Goal: Task Accomplishment & Management: Use online tool/utility

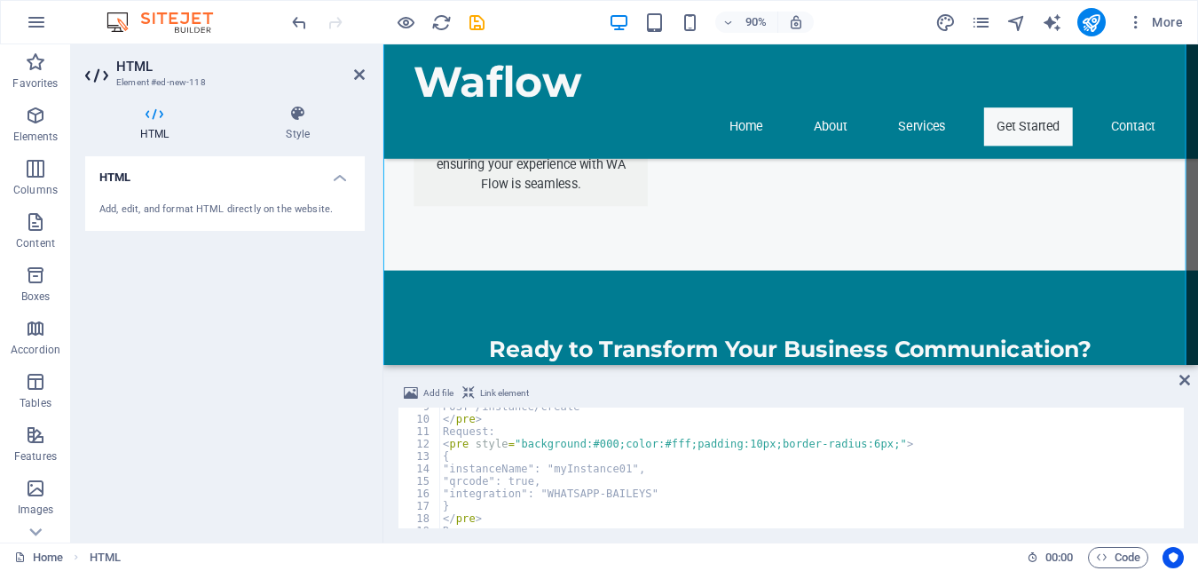
scroll to position [160, 0]
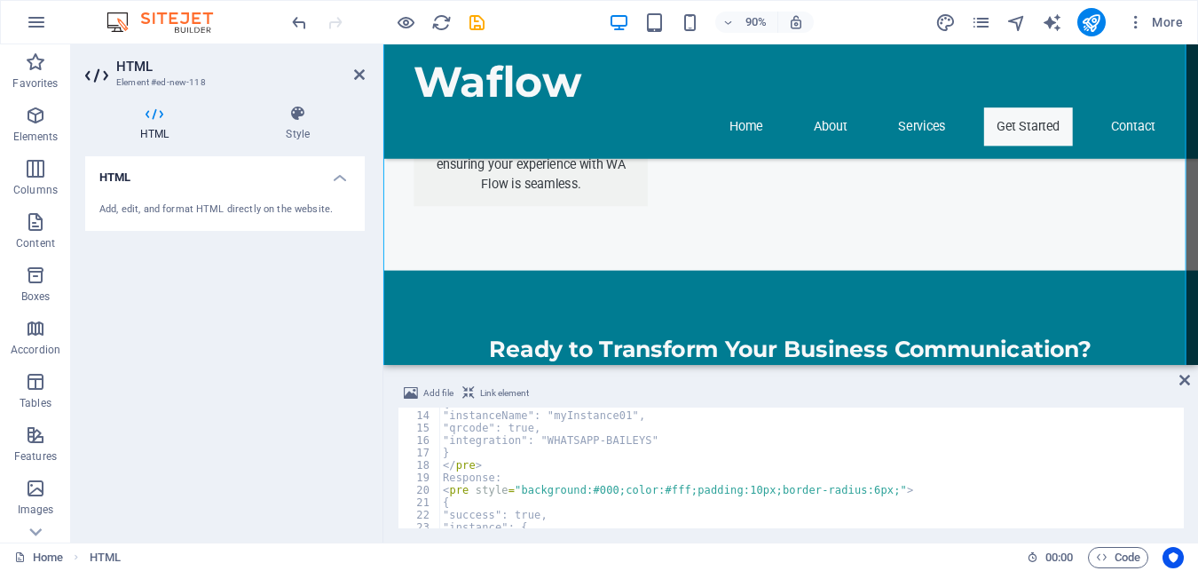
click at [512, 474] on div "{ "instanceName": "myInstance01", "qrcode": true, "integration": "WHATSAPP-BAIL…" at bounding box center [809, 470] width 741 height 146
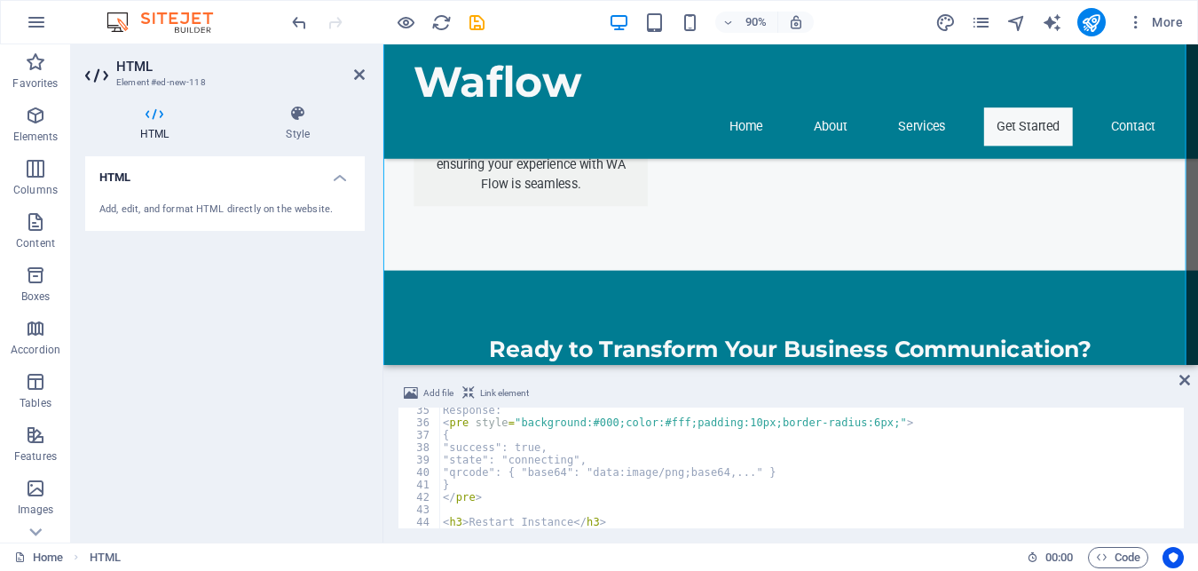
scroll to position [426, 0]
click at [541, 463] on div "Response: < pre style = "background:#000;color:#fff;padding:10px;border-radius:…" at bounding box center [809, 477] width 741 height 146
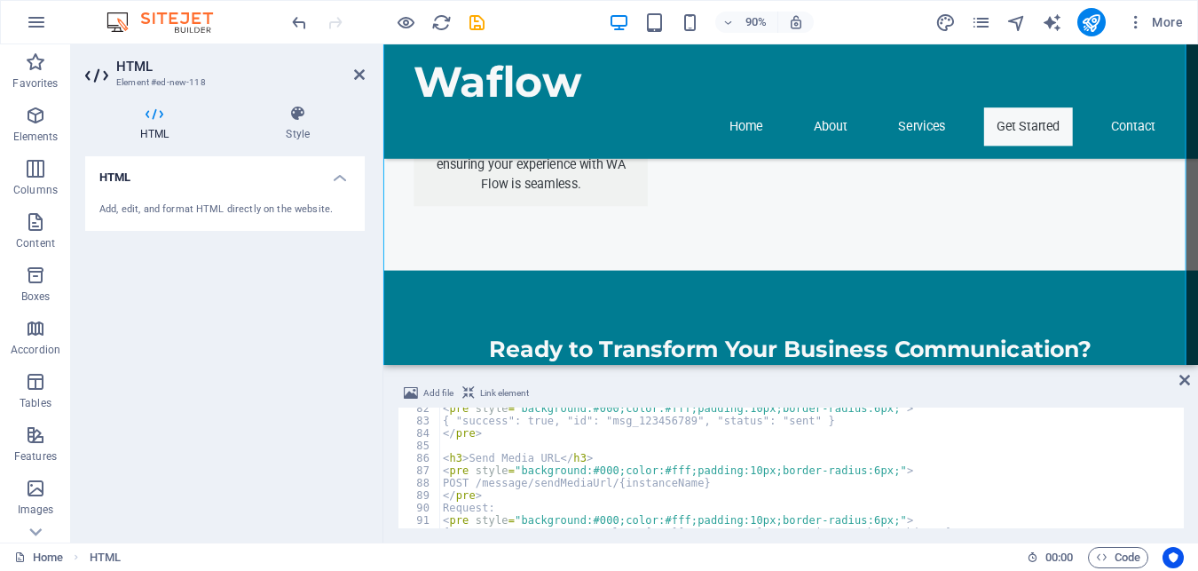
scroll to position [1118, 0]
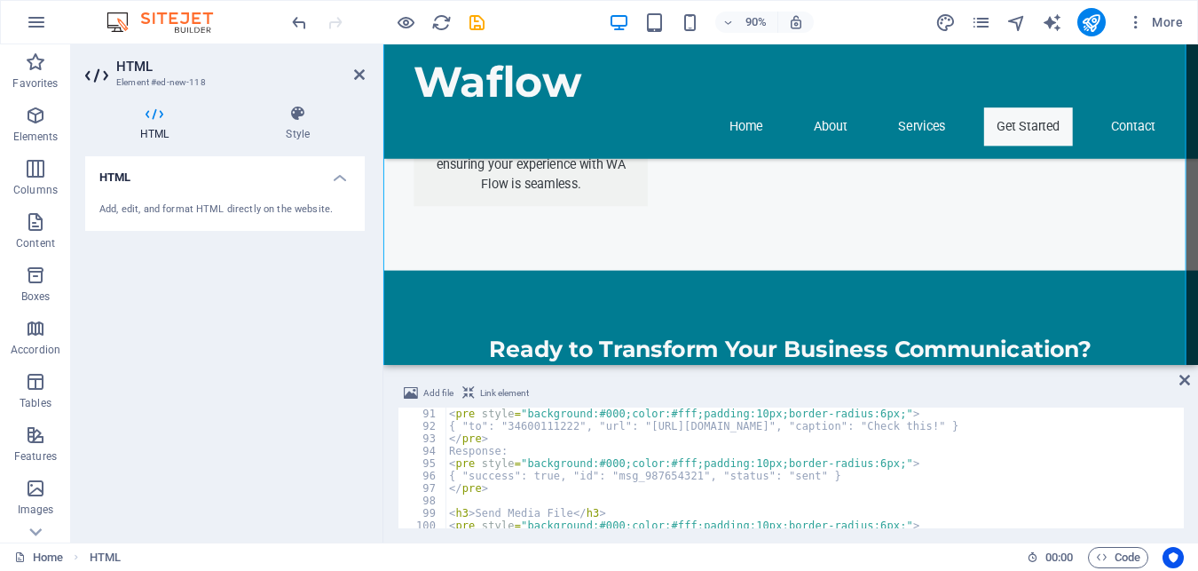
click at [478, 460] on div "< pre style = "background:#000;color:#fff;padding:10px;border-radius:6px;" > { …" at bounding box center [813, 480] width 735 height 146
click at [480, 425] on div "< pre style = "background:#000;color:#fff;padding:10px;border-radius:6px;" > { …" at bounding box center [813, 480] width 735 height 146
drag, startPoint x: 480, startPoint y: 425, endPoint x: 503, endPoint y: 438, distance: 26.2
click at [466, 428] on div "< pre style = "background:#000;color:#fff;padding:10px;border-radius:6px;" > { …" at bounding box center [813, 480] width 735 height 146
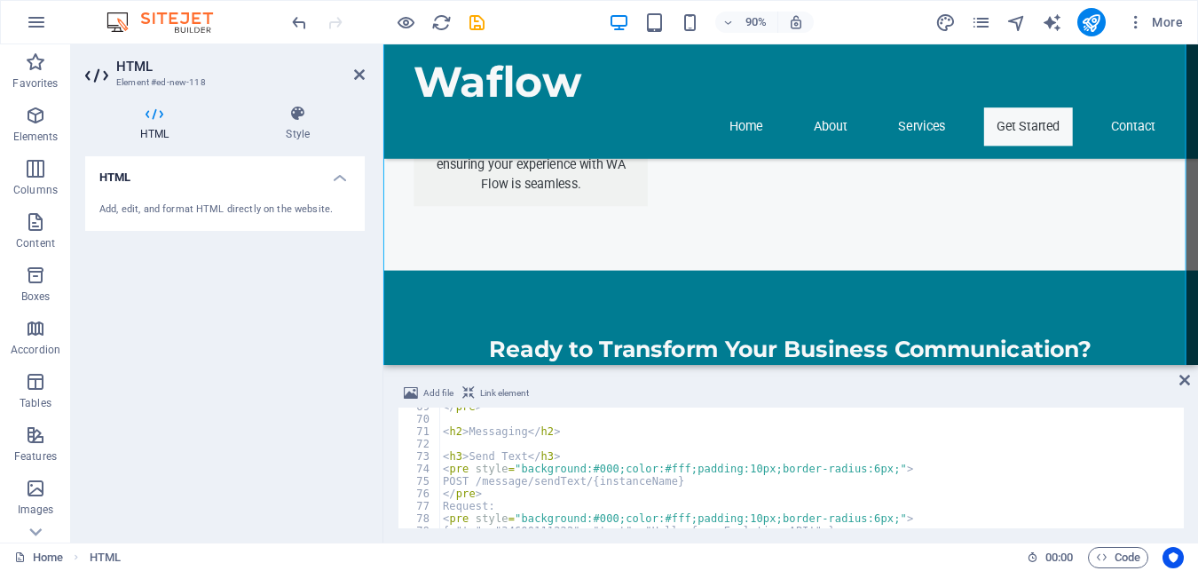
scroll to position [852, 0]
drag, startPoint x: 517, startPoint y: 459, endPoint x: 549, endPoint y: 470, distance: 33.7
click at [517, 459] on div "</ pre > < h2 > Messaging </ h2 > < h3 > Send Text </ h3 > < pre style = "backg…" at bounding box center [809, 473] width 741 height 146
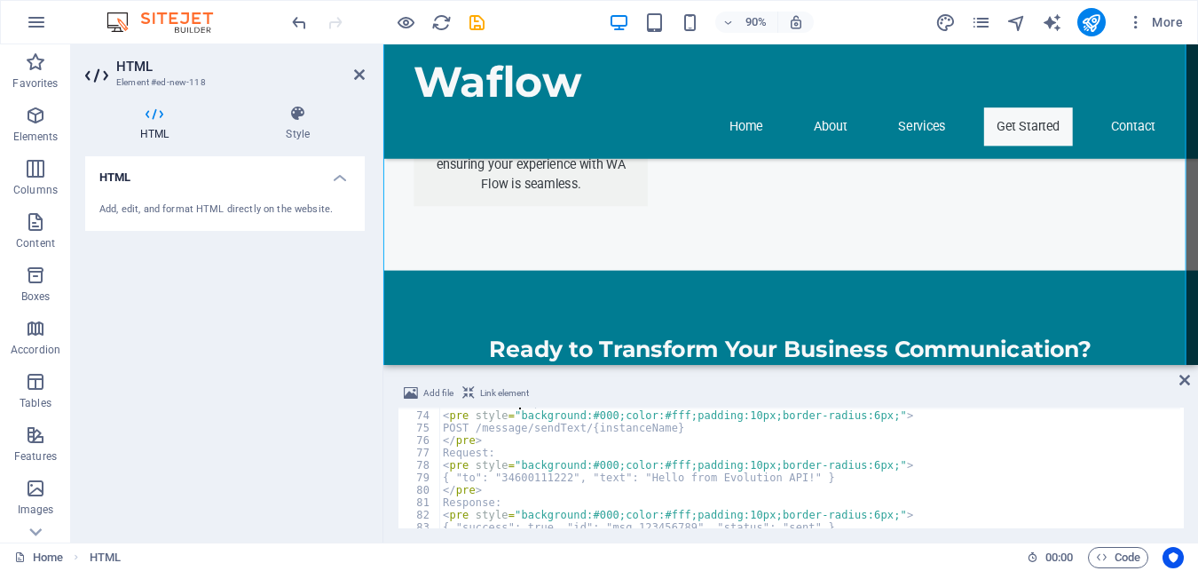
scroll to position [905, 0]
drag, startPoint x: 475, startPoint y: 477, endPoint x: 491, endPoint y: 490, distance: 20.8
click at [461, 476] on div "< h3 > Send Text </ h3 > < pre style = "background:#000;color:#fff;padding:10px…" at bounding box center [809, 470] width 741 height 146
drag, startPoint x: 742, startPoint y: 478, endPoint x: 801, endPoint y: 478, distance: 58.6
click at [801, 478] on div "< h3 > Send Text </ h3 > < pre style = "background:#000;color:#fff;padding:10px…" at bounding box center [809, 470] width 741 height 146
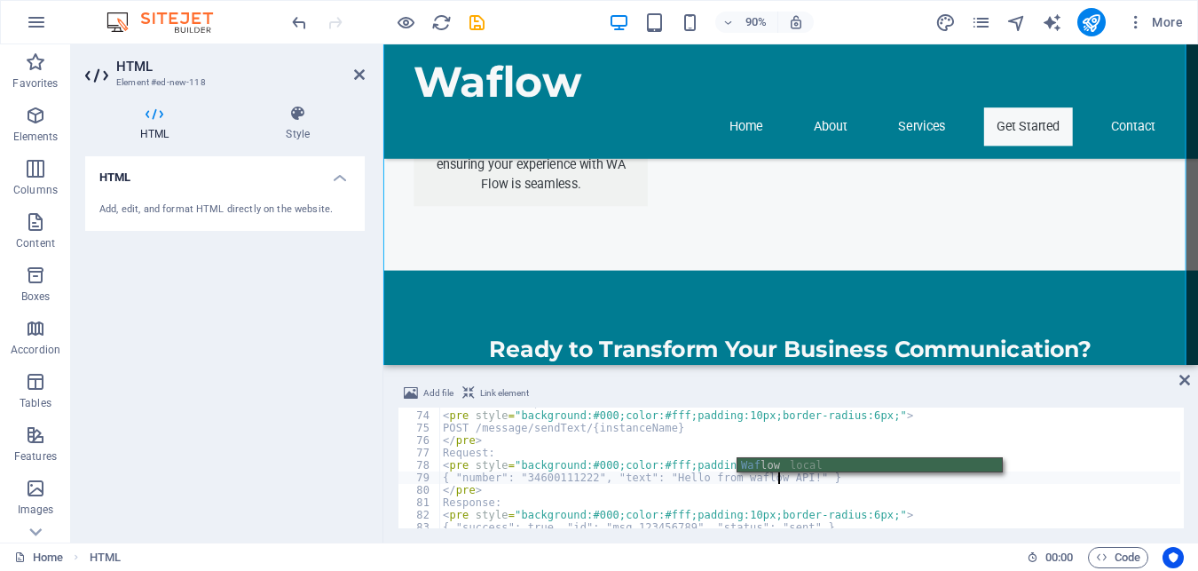
scroll to position [0, 47]
click at [773, 462] on div "Waflow local" at bounding box center [870, 480] width 265 height 45
click at [721, 498] on div "< h3 > Send Text </ h3 > < pre style = "background:#000;color:#fff;padding:10px…" at bounding box center [809, 470] width 741 height 146
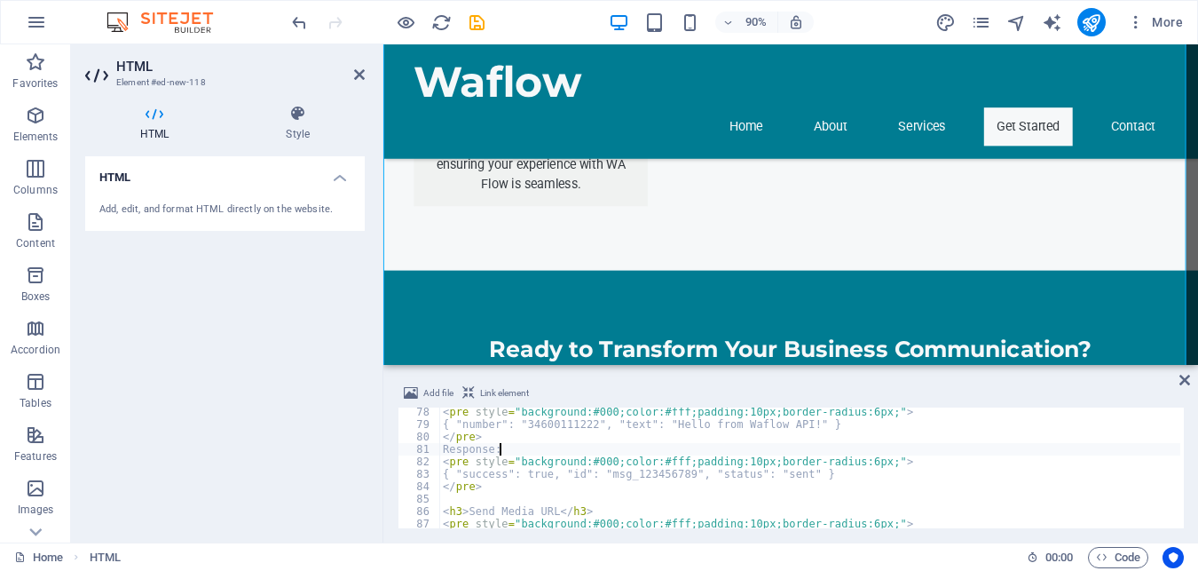
scroll to position [959, 0]
type textarea "</pre>"
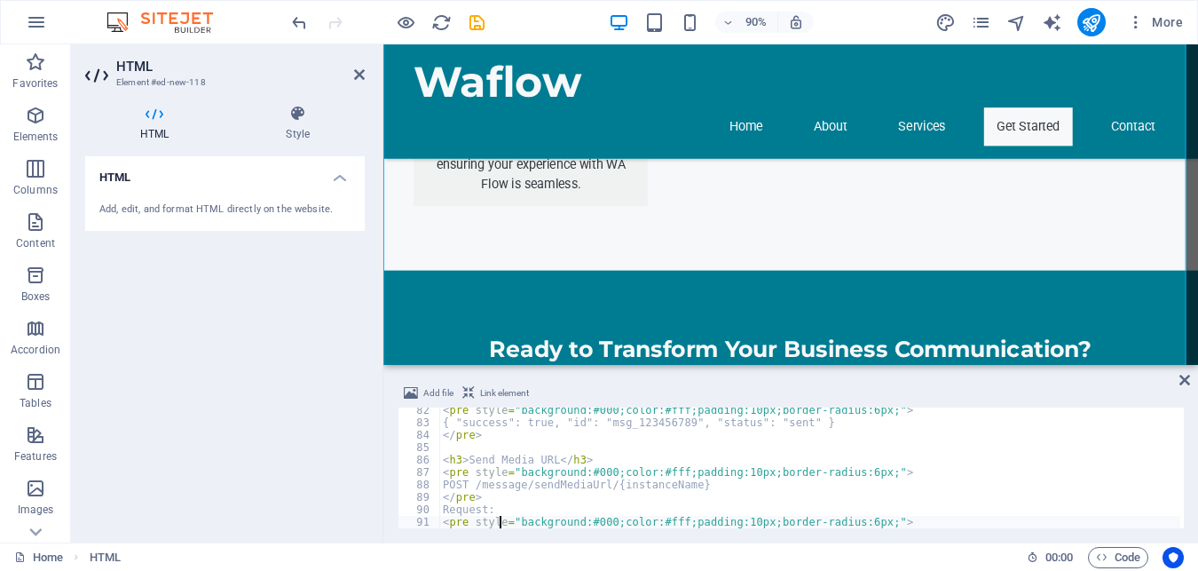
scroll to position [1010, 0]
drag, startPoint x: 535, startPoint y: 504, endPoint x: 1167, endPoint y: 404, distance: 639.9
click at [535, 504] on div "< pre style = "background:#000;color:#fff;padding:10px;border-radius:6px;" > { …" at bounding box center [809, 477] width 741 height 146
drag, startPoint x: 493, startPoint y: 486, endPoint x: 1174, endPoint y: 423, distance: 684.6
click at [493, 486] on div "< pre style = "background:#000;color:#fff;padding:10px;border-radius:6px;" > { …" at bounding box center [809, 477] width 741 height 146
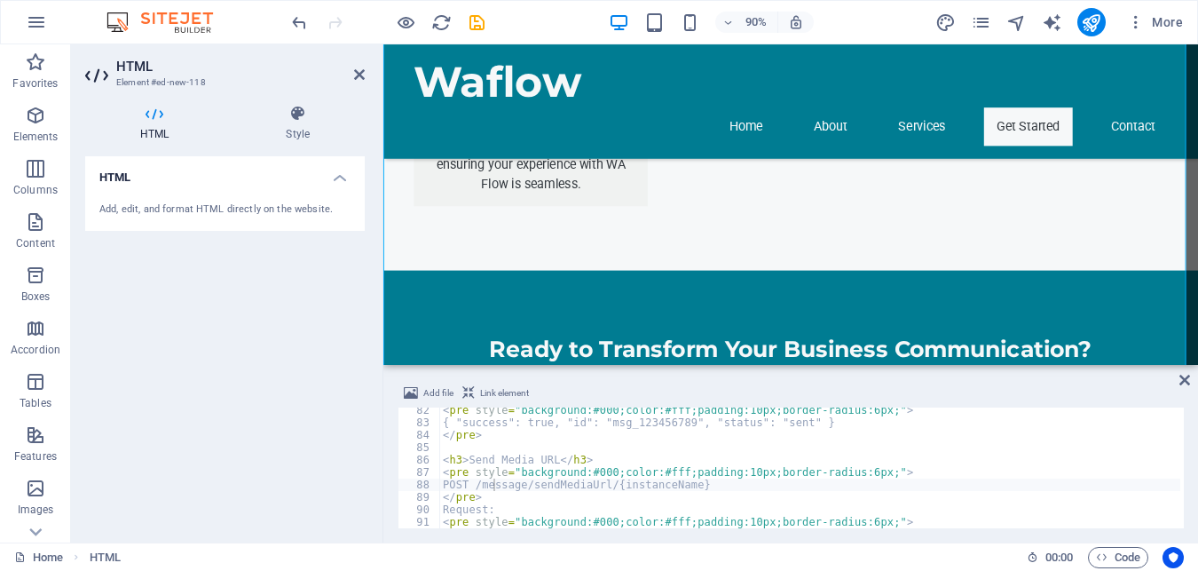
click at [512, 453] on div "< pre style = "background:#000;color:#fff;padding:10px;border-radius:6px;" > { …" at bounding box center [809, 477] width 741 height 146
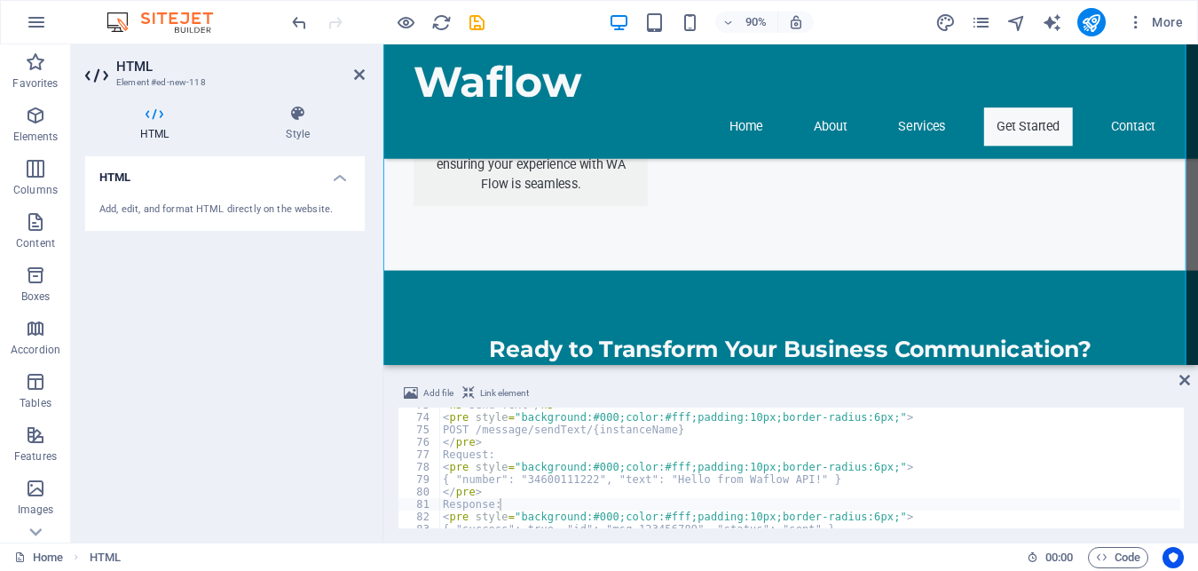
scroll to position [904, 0]
drag, startPoint x: 511, startPoint y: 506, endPoint x: 551, endPoint y: 499, distance: 40.6
click at [511, 506] on div "< h3 > Send Text </ h3 > < pre style = "background:#000;color:#fff;padding:10px…" at bounding box center [809, 472] width 741 height 146
type textarea "</pre>"
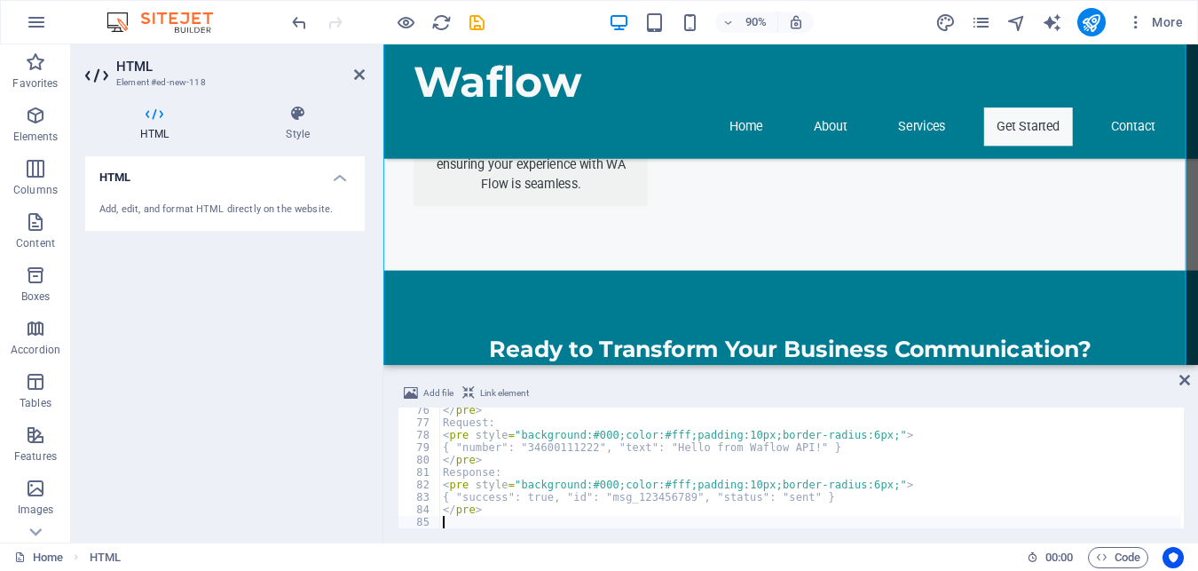
scroll to position [936, 0]
click at [494, 476] on div "</ pre > Request: < pre style = "background:#000;color:#fff;padding:10px;border…" at bounding box center [809, 477] width 741 height 146
type textarea "</pre>"
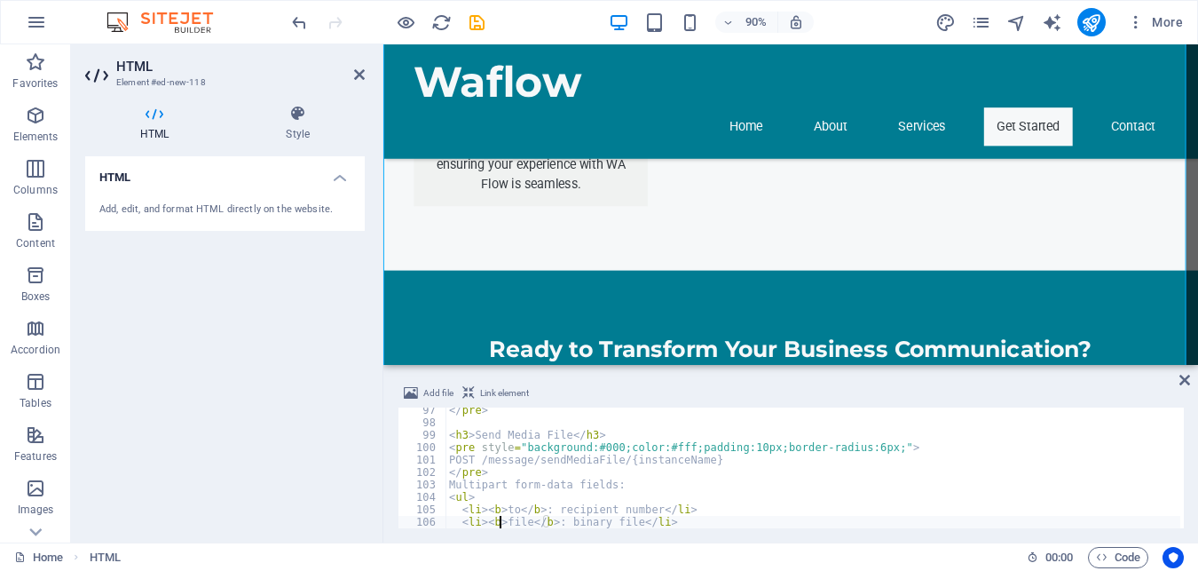
scroll to position [1197, 0]
drag, startPoint x: 523, startPoint y: 513, endPoint x: 1173, endPoint y: 407, distance: 658.3
click at [523, 513] on div "</ pre > < h3 > Send Media File </ h3 > < pre style = "background:#000;color:#f…" at bounding box center [813, 477] width 735 height 146
click at [518, 511] on div "</ pre > < h3 > Send Media File </ h3 > < pre style = "background:#000;color:#f…" at bounding box center [813, 477] width 735 height 146
click at [517, 507] on div "</ pre > < h3 > Send Media File </ h3 > < pre style = "background:#000;color:#f…" at bounding box center [813, 477] width 735 height 146
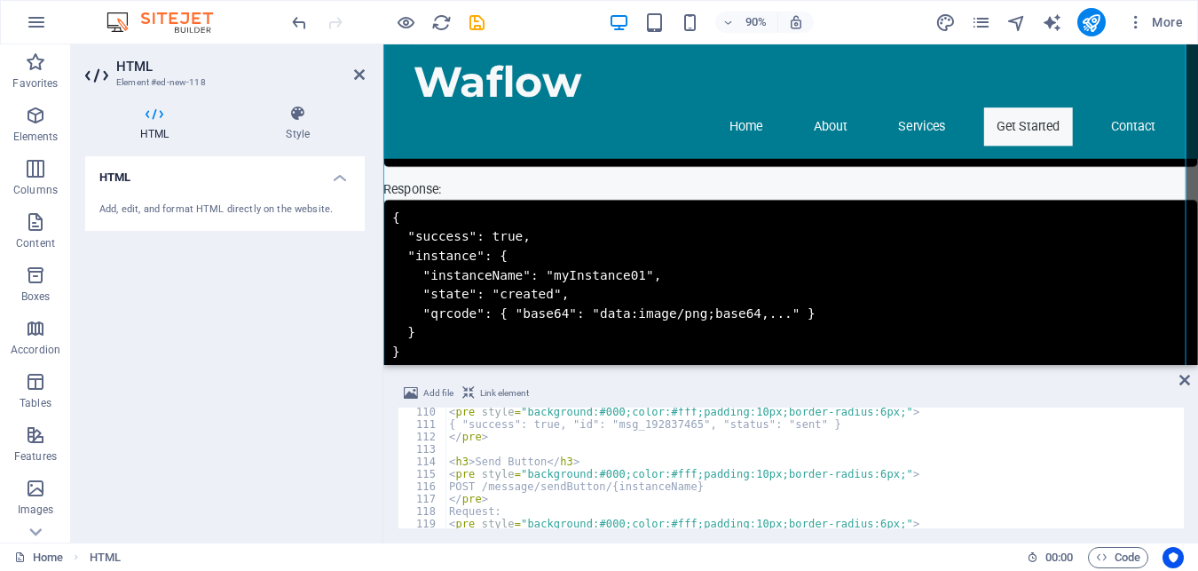
scroll to position [1356, 0]
drag, startPoint x: 523, startPoint y: 504, endPoint x: 532, endPoint y: 441, distance: 63.6
click at [523, 504] on div "< pre style = "background:#000;color:#fff;padding:10px;border-radius:6px;" > { …" at bounding box center [813, 479] width 735 height 146
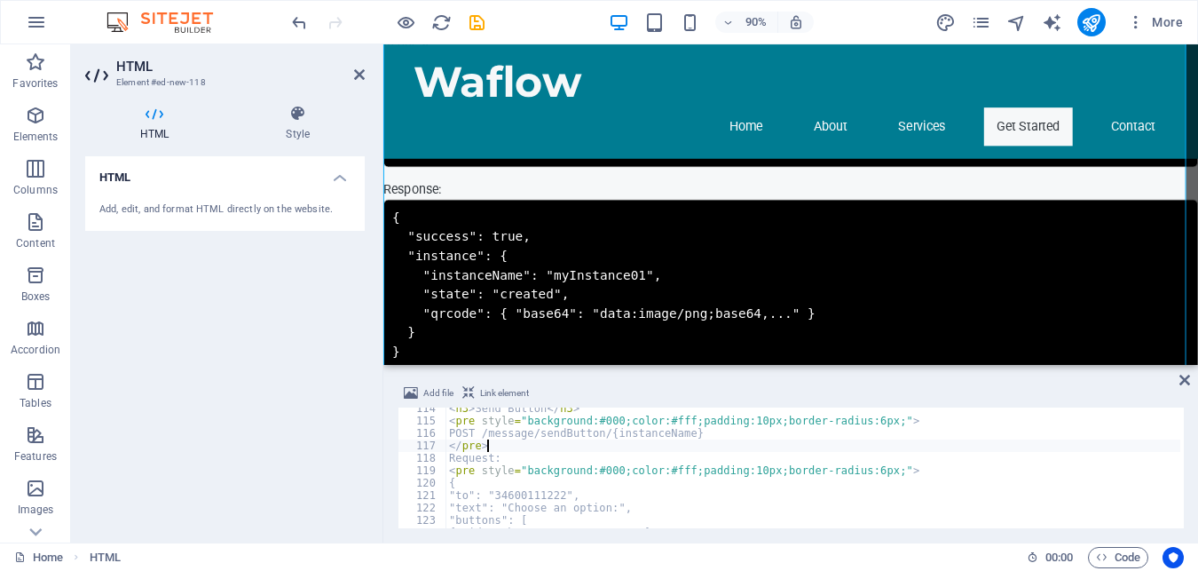
scroll to position [1410, 0]
click at [480, 494] on div "< h3 > Send Button </ h3 > < pre style = "background:#000;color:#fff;padding:10…" at bounding box center [813, 475] width 735 height 146
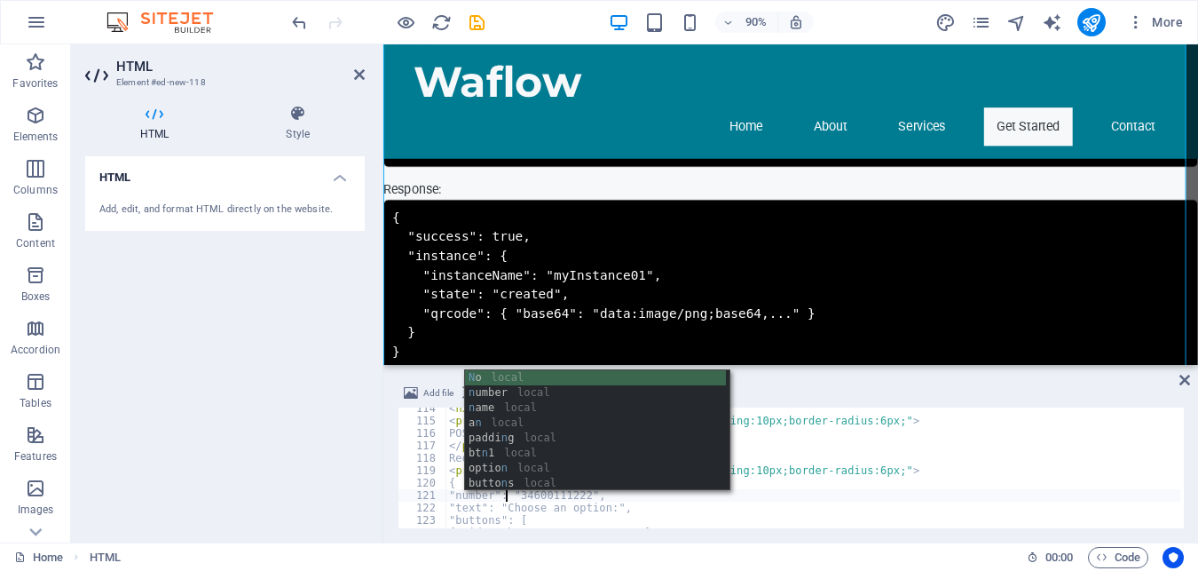
scroll to position [0, 8]
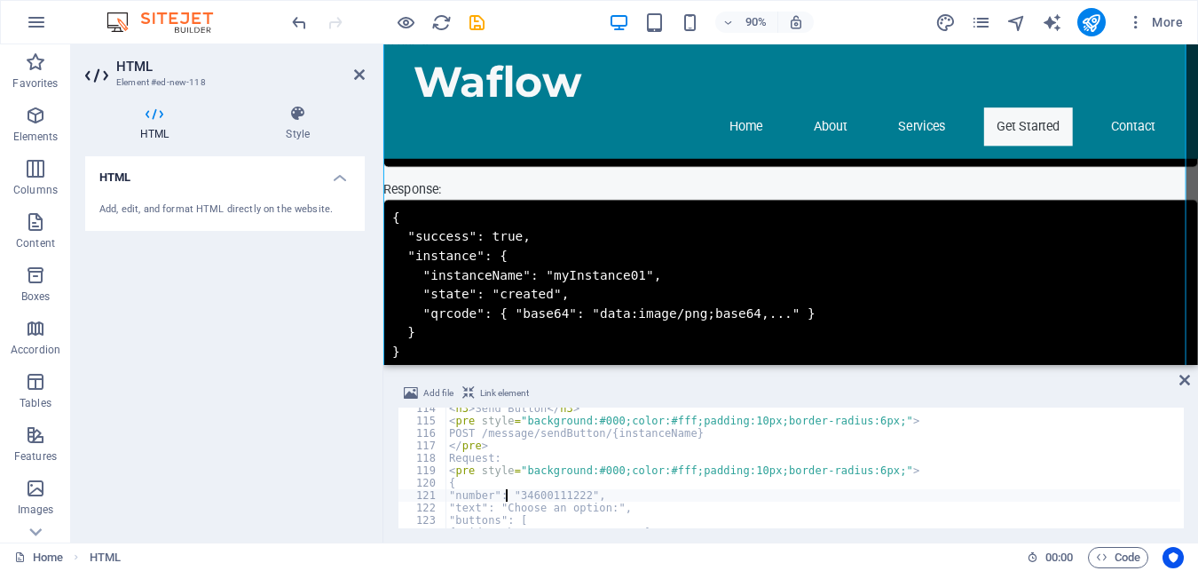
click at [541, 510] on div "< h3 > Send Button </ h3 > < pre style = "background:#000;color:#fff;padding:10…" at bounding box center [813, 475] width 735 height 146
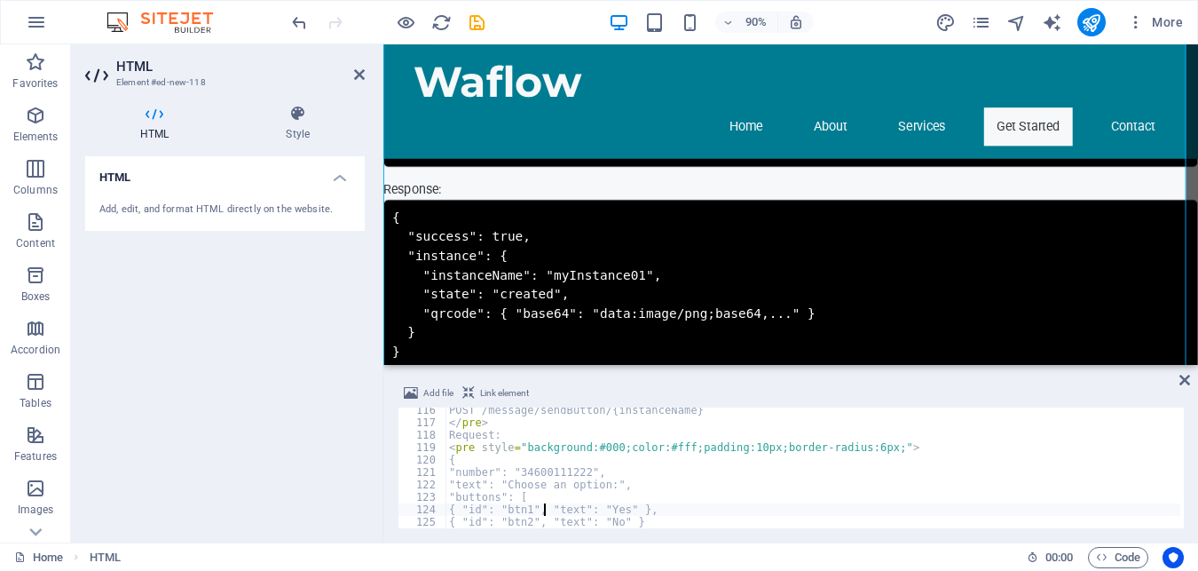
scroll to position [1433, 0]
type textarea "{ "id": "btn1", "text": "Yes" },"
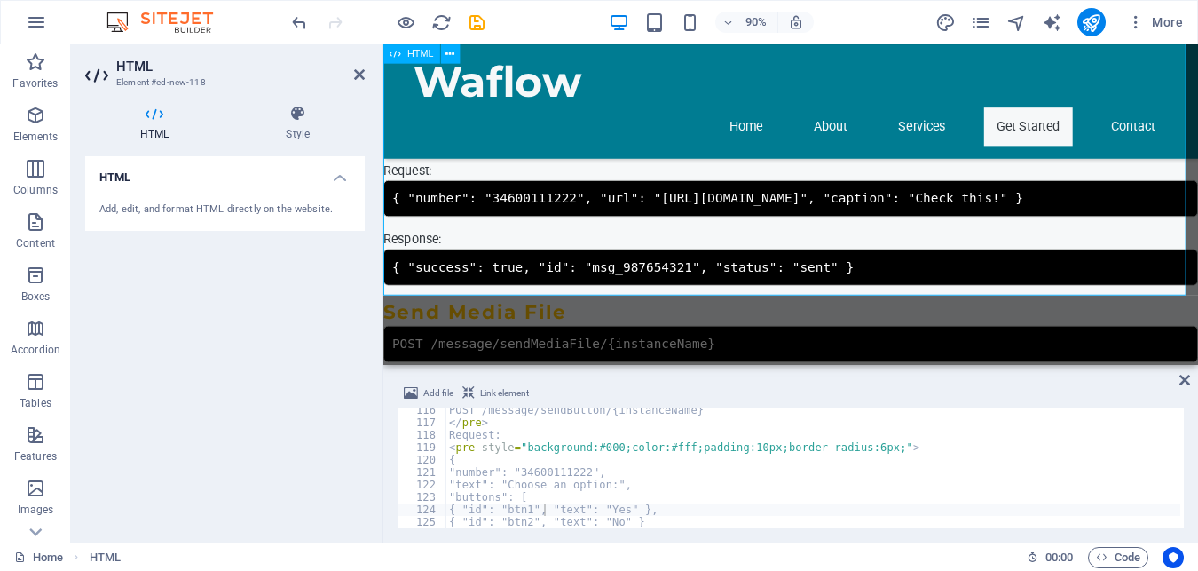
scroll to position [5496, 0]
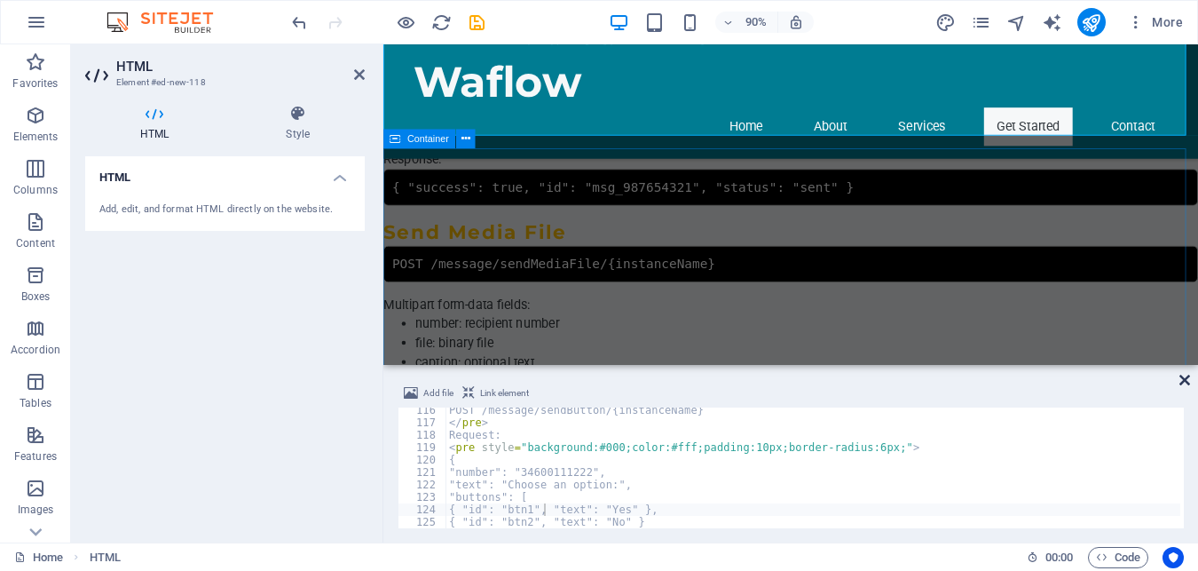
click at [1187, 376] on icon at bounding box center [1185, 380] width 11 height 14
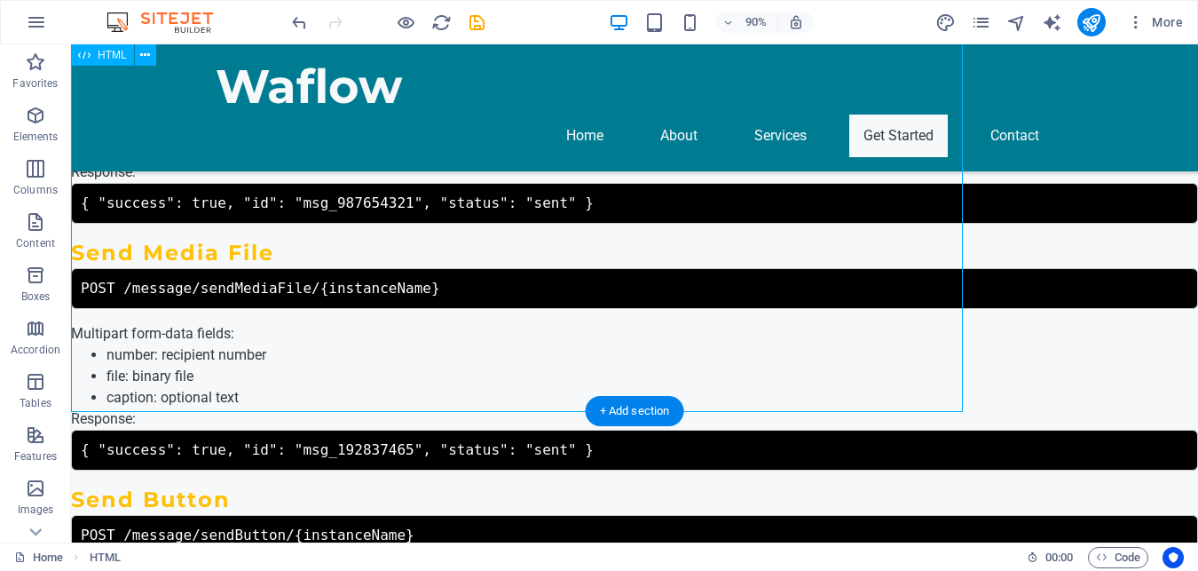
scroll to position [5318, 0]
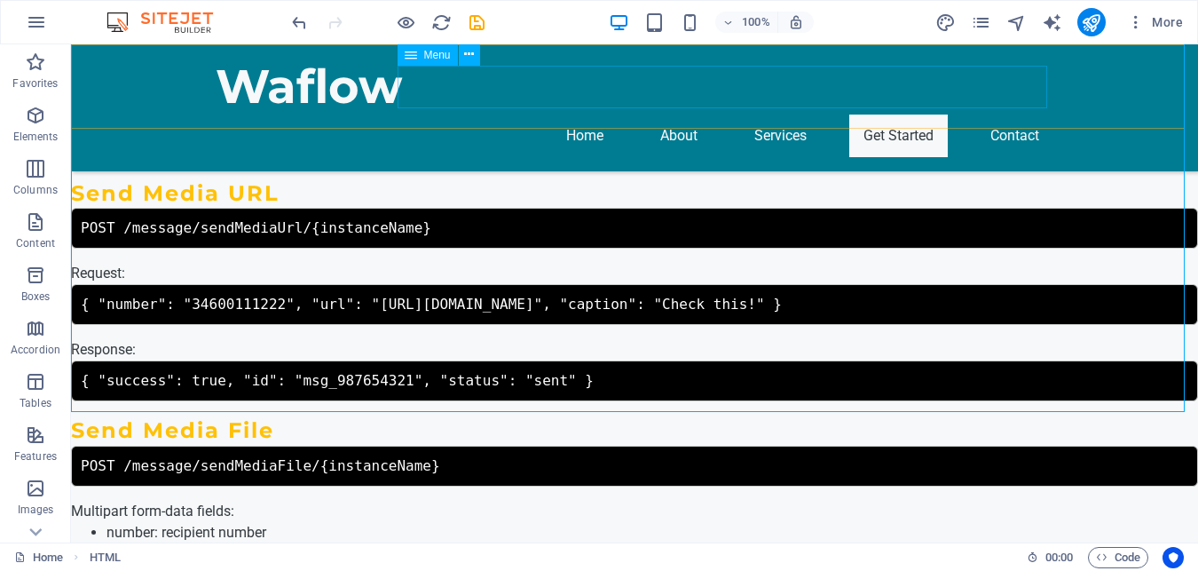
click at [881, 115] on nav "Home About Services Get Started Contact" at bounding box center [635, 136] width 838 height 43
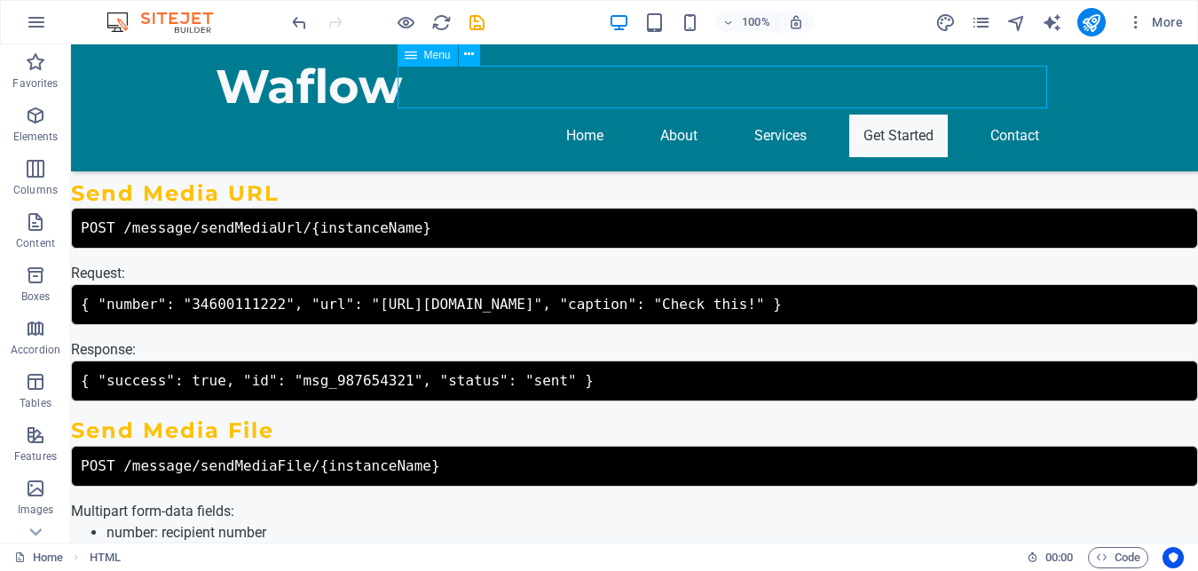
click at [881, 115] on nav "Home About Services Get Started Contact" at bounding box center [635, 136] width 838 height 43
click at [623, 115] on nav "Home About Services Get Started Contact" at bounding box center [635, 136] width 838 height 43
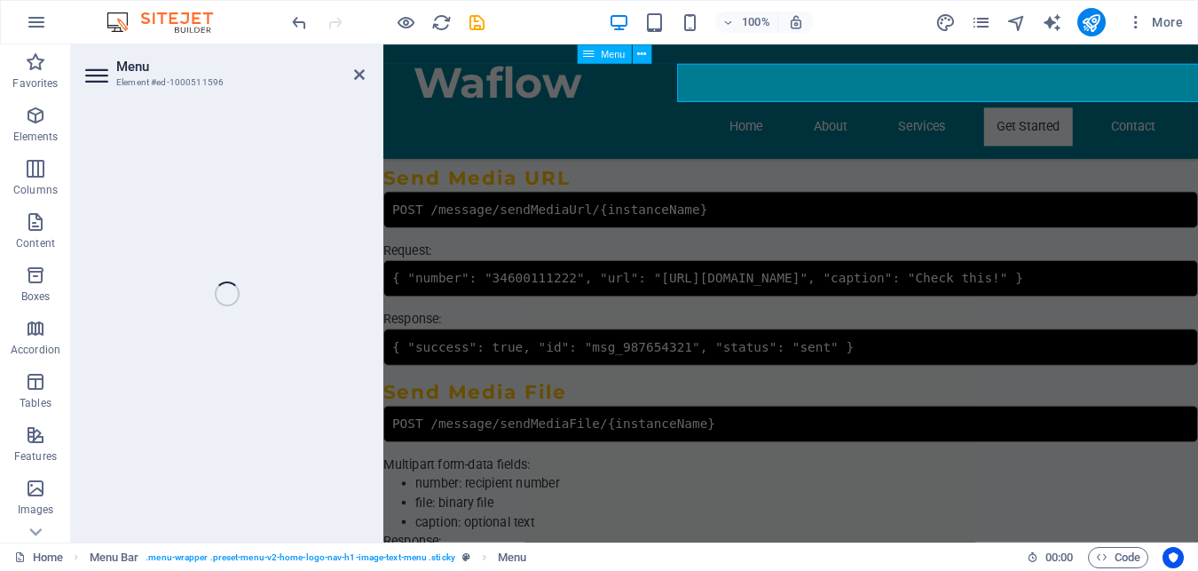
select select
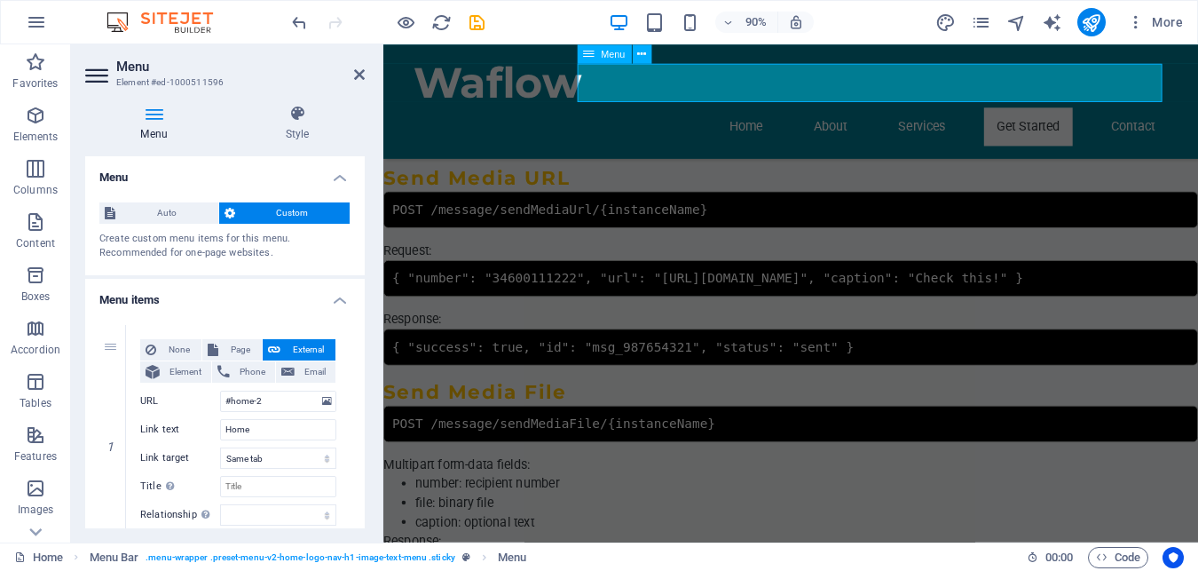
click at [1113, 115] on nav "Home About Services Get Started Contact" at bounding box center [836, 136] width 838 height 43
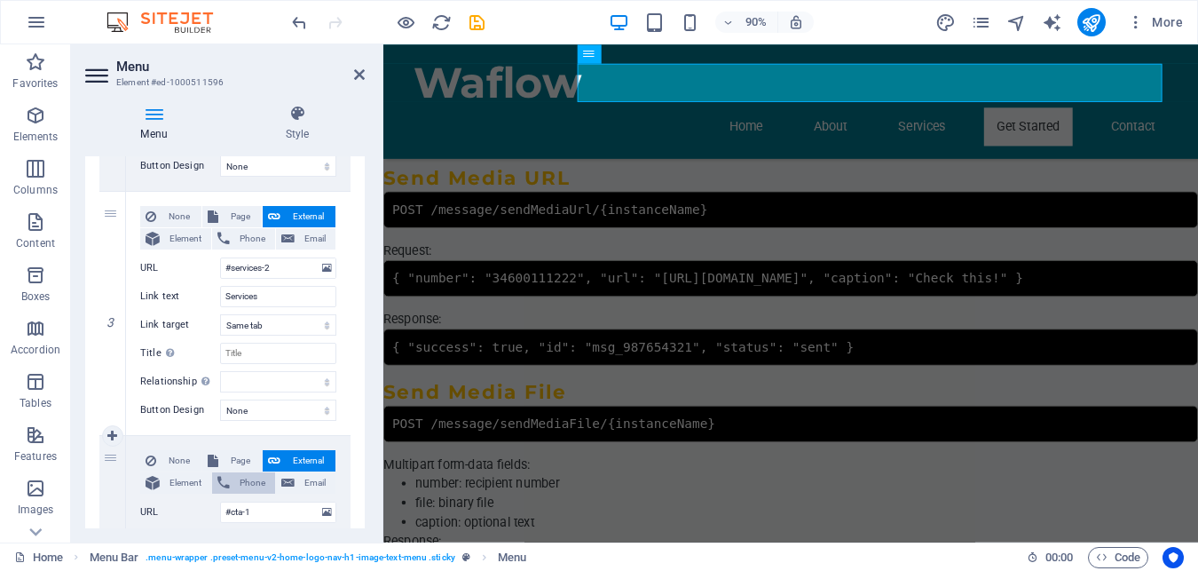
scroll to position [710, 0]
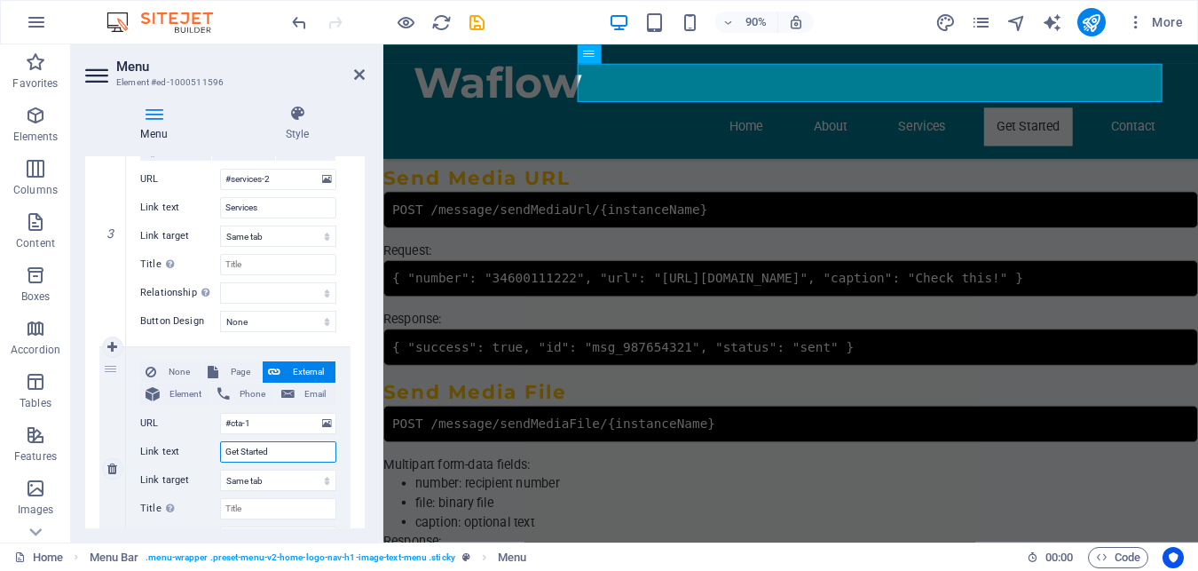
click at [214, 449] on div "Link text Get Started" at bounding box center [238, 451] width 196 height 21
click at [272, 455] on input "Get Started" at bounding box center [278, 451] width 116 height 21
click at [271, 454] on input "Get Started" at bounding box center [278, 451] width 116 height 21
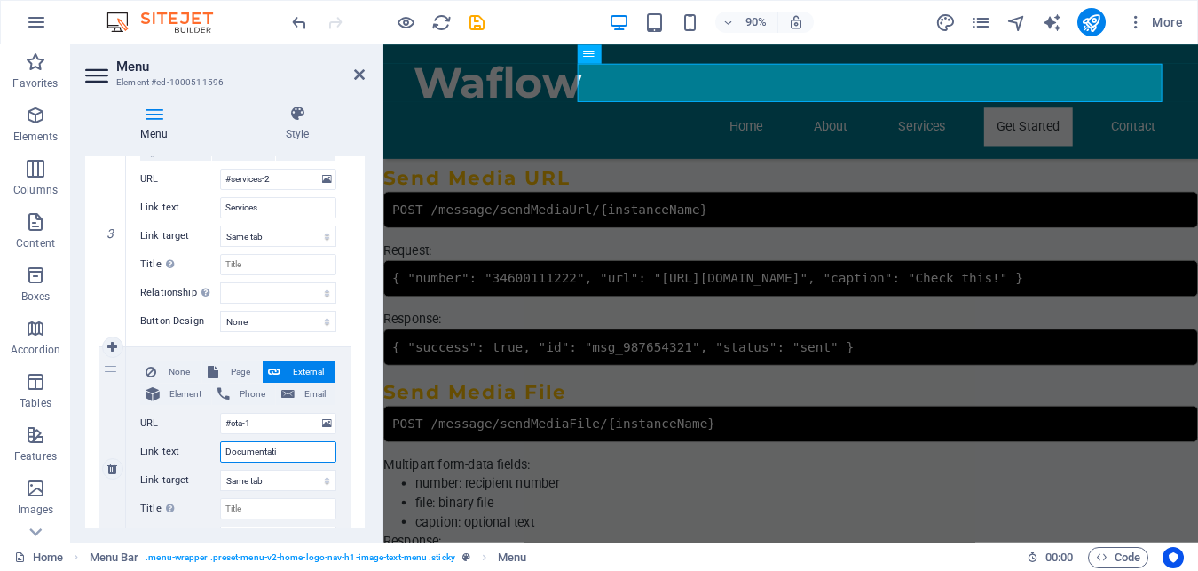
type input "Documentatio"
select select
type input "Documentation"
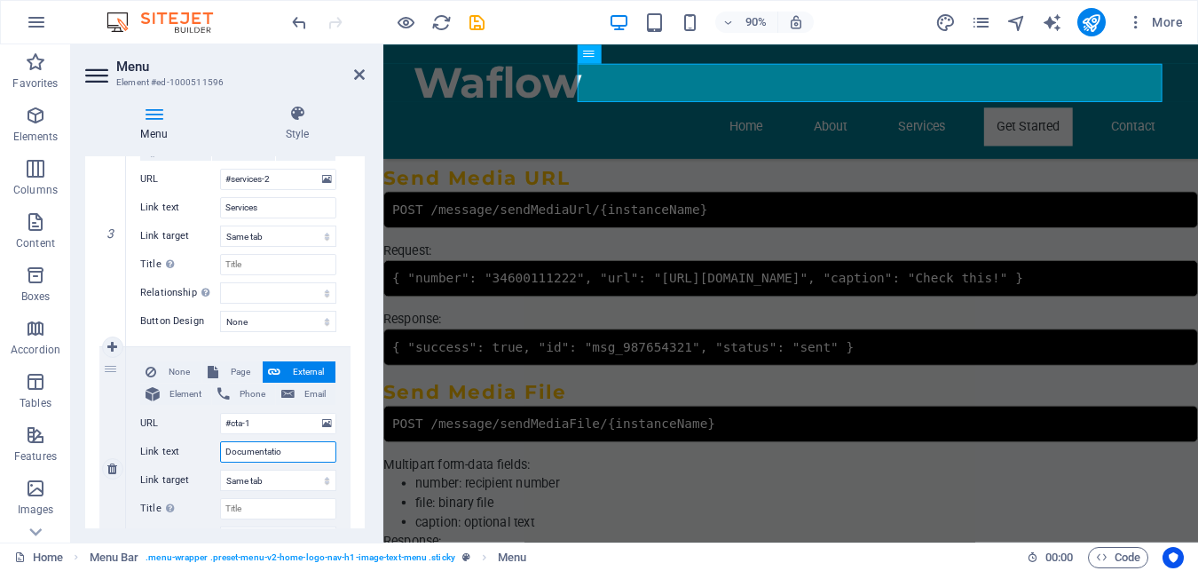
select select
type input "Documentation API"
select select
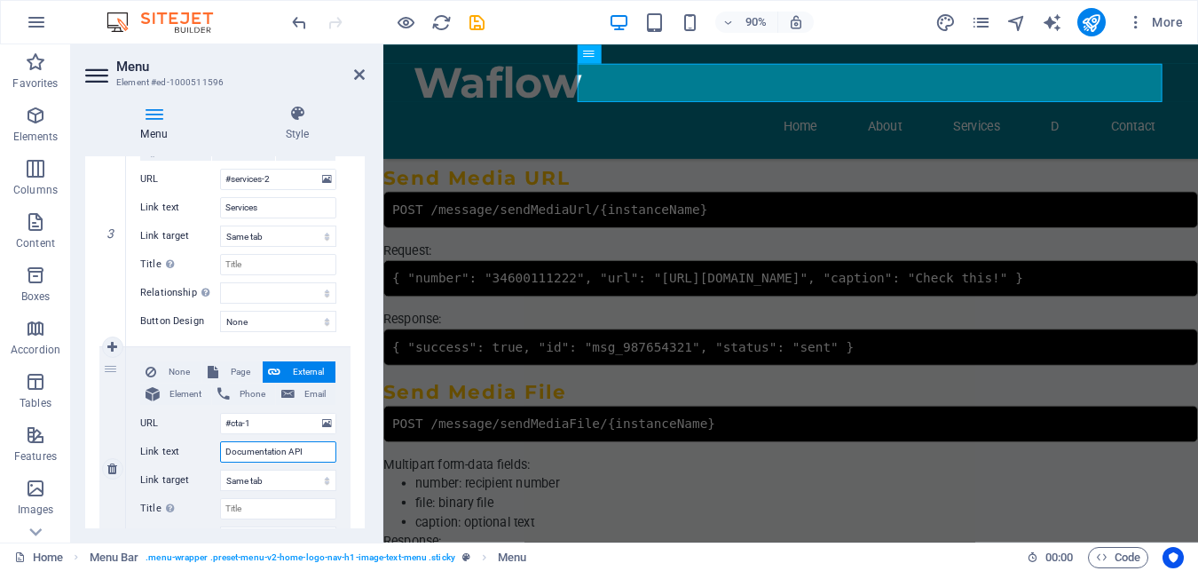
select select
type input "Documentation API"
click at [337, 494] on div "None Page External Element Phone Email Page Home Subpage Legal Notice Privacy E…" at bounding box center [238, 468] width 225 height 243
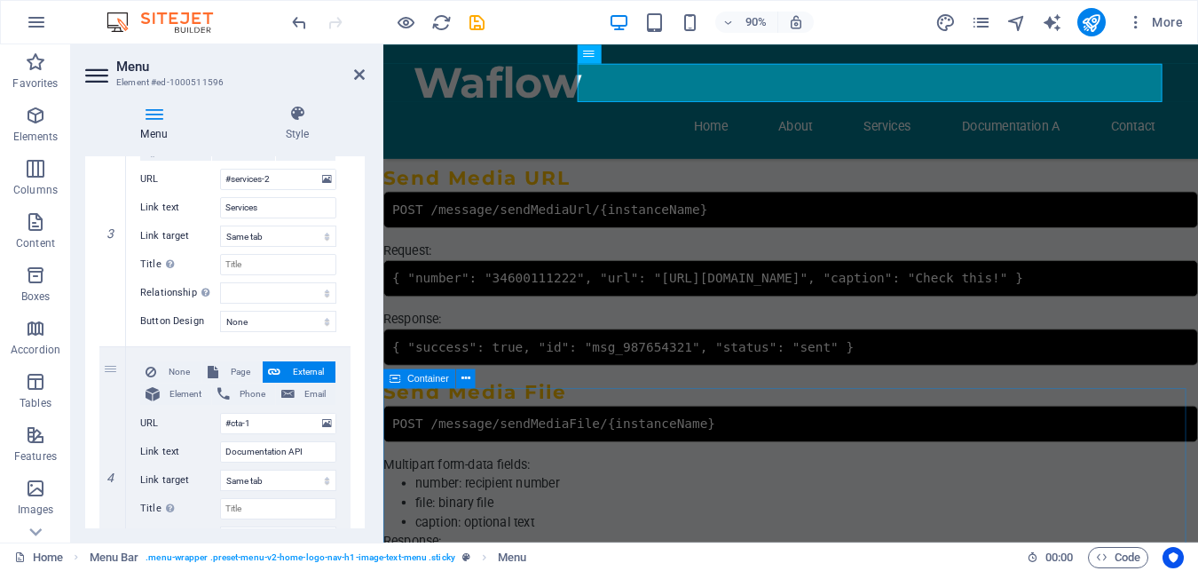
select select
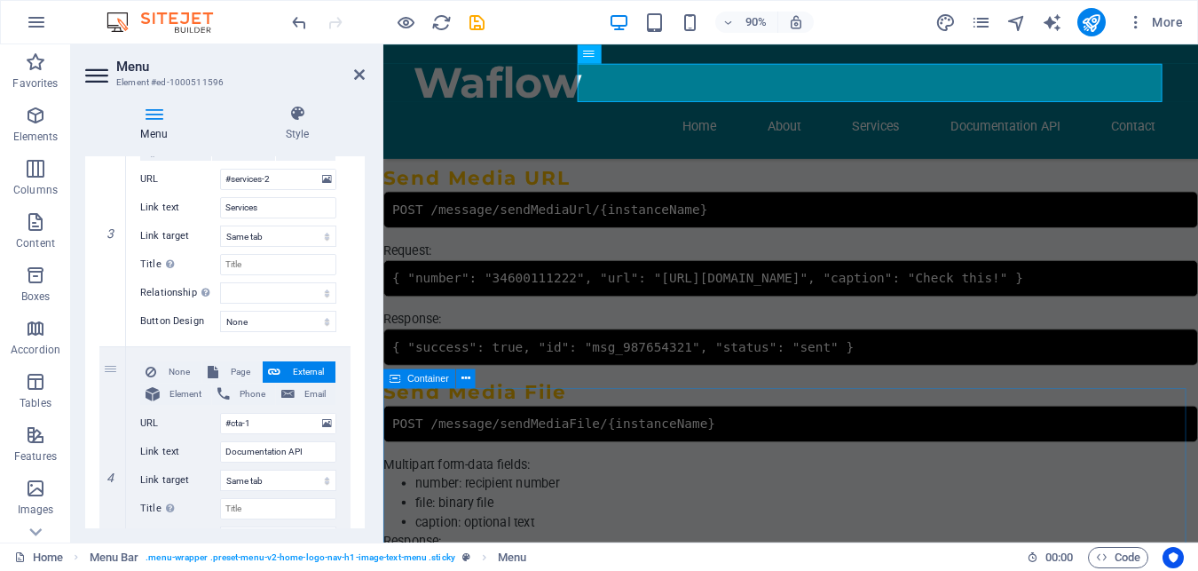
scroll to position [976, 0]
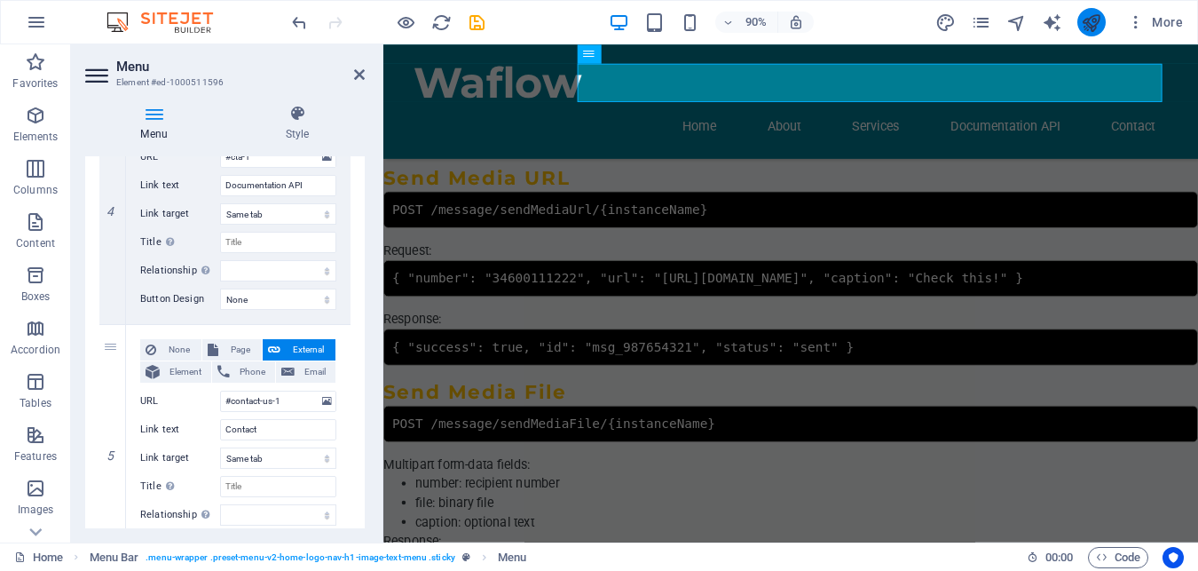
click at [1095, 24] on icon "publish" at bounding box center [1091, 22] width 20 height 20
